Goal: Task Accomplishment & Management: Manage account settings

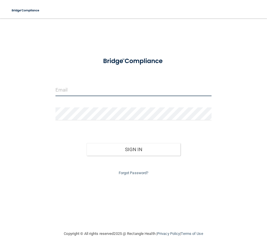
click at [78, 88] on input "email" at bounding box center [134, 89] width 156 height 13
paste input "[EMAIL_ADDRESS][DOMAIN_NAME]"
type input "[EMAIL_ADDRESS][DOMAIN_NAME]"
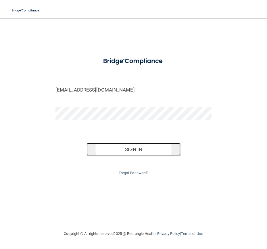
click at [123, 148] on button "Sign In" at bounding box center [134, 149] width 94 height 13
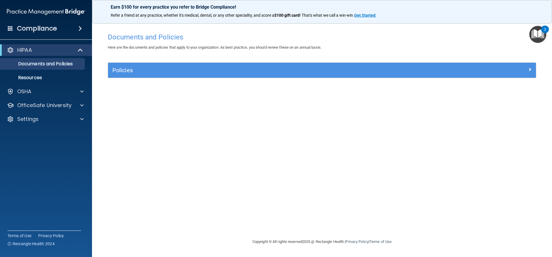
click at [267, 101] on div "Documents and Policies Here are the documents and policies that apply to your o…" at bounding box center [322, 134] width 437 height 208
click at [81, 118] on span at bounding box center [81, 119] width 3 height 7
drag, startPoint x: 25, startPoint y: 131, endPoint x: 30, endPoint y: 132, distance: 5.8
click at [25, 131] on p "My Account" at bounding box center [43, 133] width 79 height 6
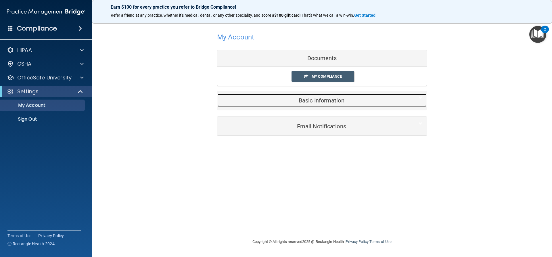
click at [267, 99] on h5 "Basic Information" at bounding box center [313, 100] width 183 height 6
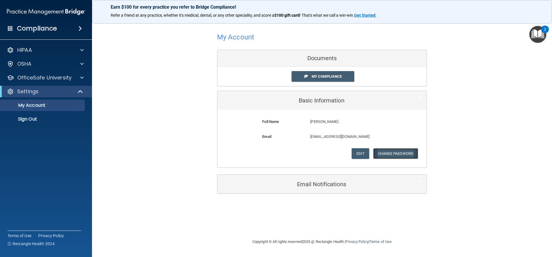
click at [267, 155] on button "Change Password" at bounding box center [395, 153] width 45 height 11
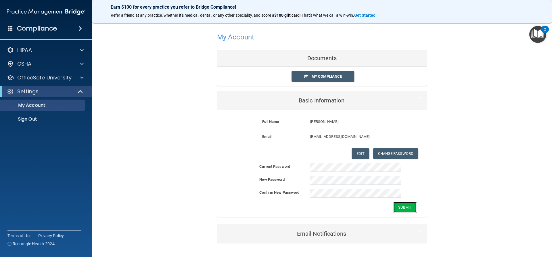
click at [267, 205] on button "Submit" at bounding box center [405, 207] width 23 height 11
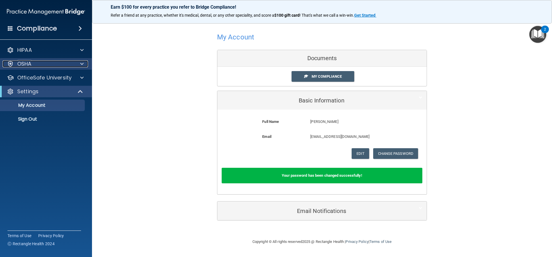
click at [36, 62] on div "OSHA" at bounding box center [38, 63] width 71 height 7
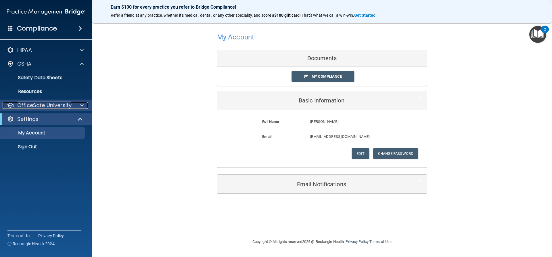
click at [78, 104] on div at bounding box center [81, 105] width 14 height 7
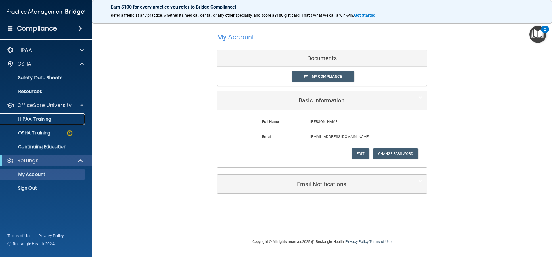
click at [46, 119] on p "HIPAA Training" at bounding box center [27, 119] width 47 height 6
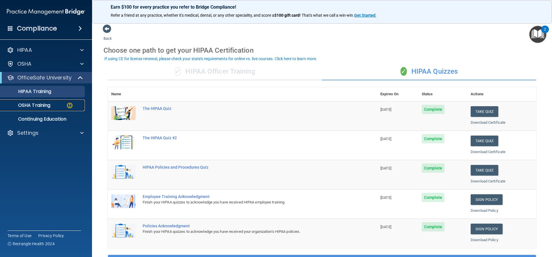
click at [50, 106] on p "OSHA Training" at bounding box center [27, 105] width 47 height 6
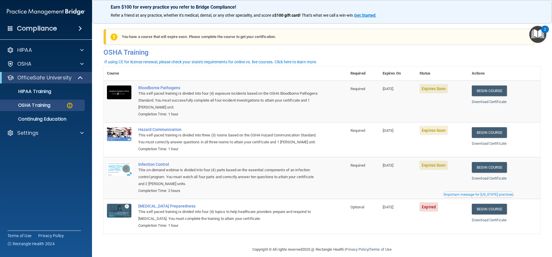
click at [48, 205] on div "Compliance HIPAA Documents and Policies Report an Incident Business Associates …" at bounding box center [46, 128] width 92 height 257
click at [82, 133] on span at bounding box center [81, 132] width 3 height 7
click at [43, 161] on p "Sign Out" at bounding box center [43, 161] width 79 height 6
